Goal: Task Accomplishment & Management: Manage account settings

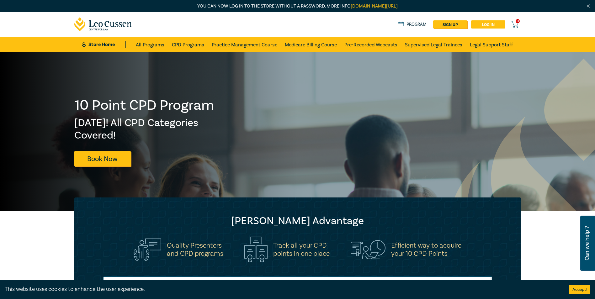
click at [487, 24] on link "Log in" at bounding box center [488, 24] width 34 height 8
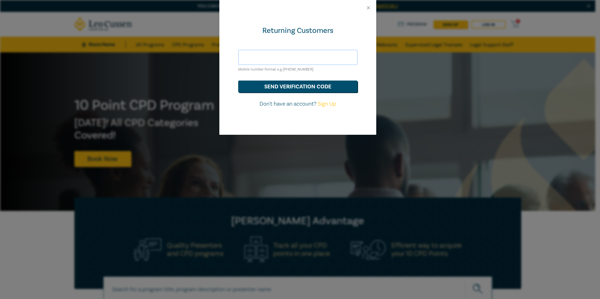
click at [261, 57] on input "text" at bounding box center [297, 57] width 119 height 15
type input "[DOMAIN_NAME][EMAIL_ADDRESS][DOMAIN_NAME]"
click at [304, 86] on button "send verification code" at bounding box center [297, 87] width 119 height 12
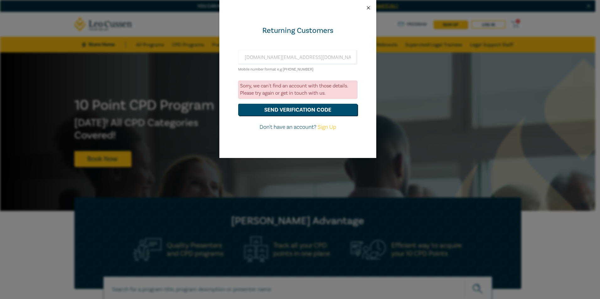
click at [368, 8] on button "Close" at bounding box center [368, 8] width 6 height 6
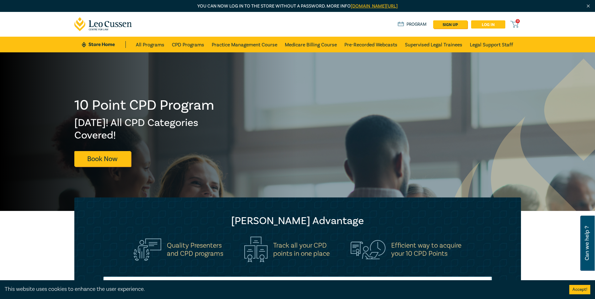
click at [481, 24] on link "Log in" at bounding box center [488, 24] width 34 height 8
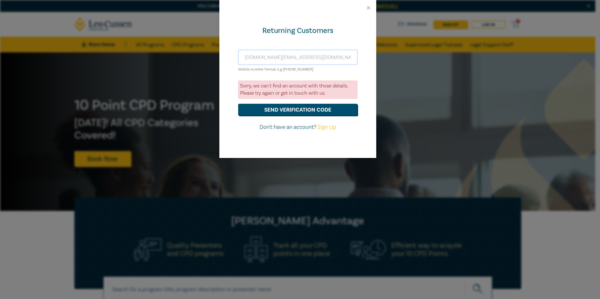
drag, startPoint x: 315, startPoint y: 56, endPoint x: 228, endPoint y: 43, distance: 88.2
click at [229, 43] on div "Returning Customers [DOMAIN_NAME][EMAIL_ADDRESS][DOMAIN_NAME] Mobile number for…" at bounding box center [297, 87] width 157 height 142
type input "0"
click at [304, 106] on button "send verification code" at bounding box center [297, 110] width 119 height 12
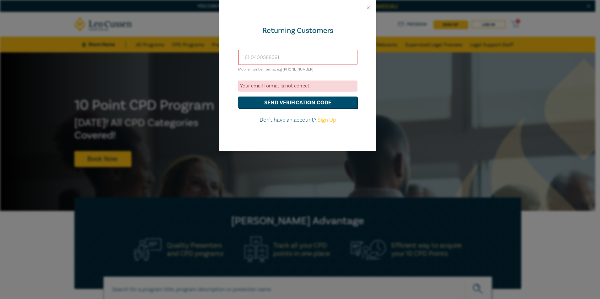
drag, startPoint x: 251, startPoint y: 58, endPoint x: 240, endPoint y: 54, distance: 11.6
click at [240, 54] on input "61 0400388091" at bounding box center [297, 57] width 119 height 15
type input "0400388091"
click at [287, 103] on button "send verification code" at bounding box center [297, 103] width 119 height 12
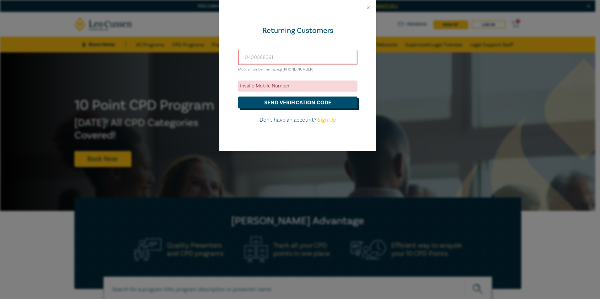
click at [287, 103] on button "send verification code" at bounding box center [297, 103] width 119 height 12
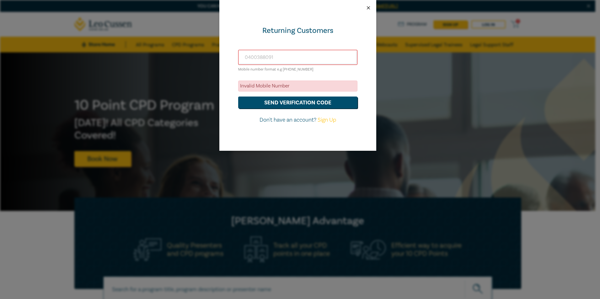
click at [368, 10] on button "Close" at bounding box center [368, 8] width 6 height 6
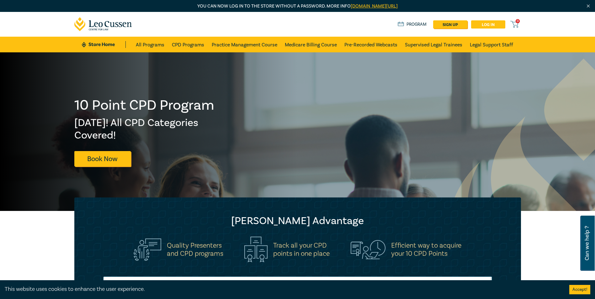
click at [485, 25] on link "Log in" at bounding box center [488, 24] width 34 height 8
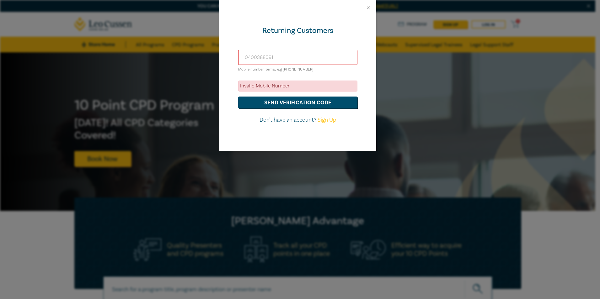
drag, startPoint x: 282, startPoint y: 56, endPoint x: 199, endPoint y: 32, distance: 86.2
click at [199, 34] on div "Returning Customers [PHONE_NUMBER] Mobile number format e.g [PHONE_NUMBER] Inva…" at bounding box center [300, 149] width 600 height 299
click at [268, 85] on div "Invalid Mobile Number" at bounding box center [297, 86] width 119 height 11
click at [252, 56] on input "text" at bounding box center [297, 57] width 119 height 15
type input "[DOMAIN_NAME][EMAIL_ADDRESS][DOMAIN_NAME]"
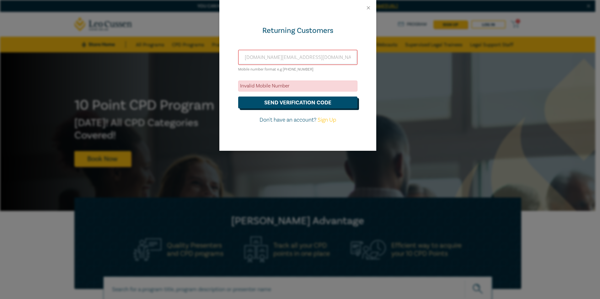
click at [284, 99] on button "send verification code" at bounding box center [297, 103] width 119 height 12
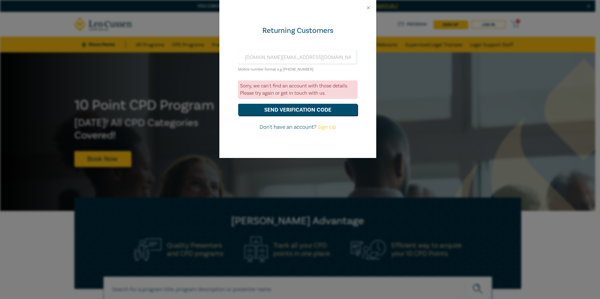
click at [371, 8] on div at bounding box center [297, 8] width 157 height 16
click at [367, 8] on button "Close" at bounding box center [368, 8] width 6 height 6
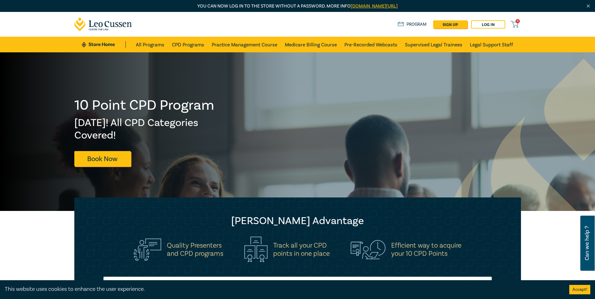
click at [587, 3] on img "Close" at bounding box center [587, 5] width 5 height 5
